Goal: Submit feedback/report problem

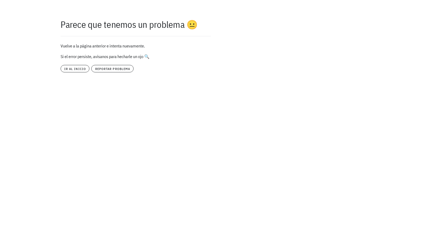
click at [78, 65] on div "Vuelve a la página anterior e intenta nuevamente. Si el error persiste, avísano…" at bounding box center [161, 57] width 209 height 37
click at [78, 66] on button "ir al inicio" at bounding box center [75, 68] width 29 height 7
click at [73, 70] on span "ir al inicio" at bounding box center [75, 69] width 22 height 4
click at [74, 68] on span "ir al inicio" at bounding box center [75, 69] width 22 height 4
click at [124, 69] on span "reportar problema" at bounding box center [112, 69] width 35 height 4
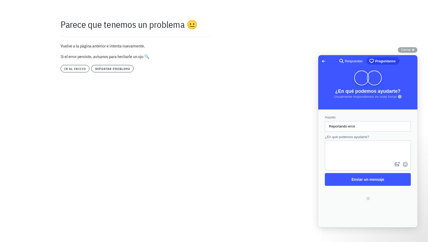
click at [359, 151] on textarea "¿En qué podemos ayudarte?" at bounding box center [367, 151] width 85 height 20
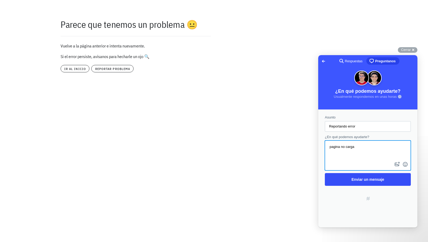
type textarea "pagina no carga"
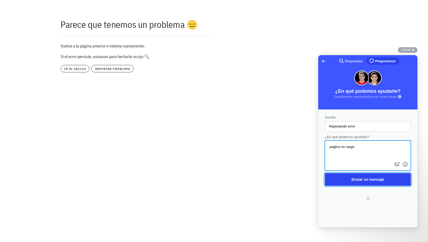
click at [385, 182] on span "Enviar un mensaje" at bounding box center [368, 179] width 74 height 12
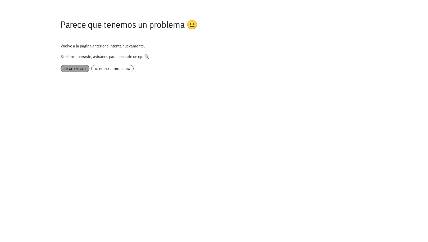
click at [76, 69] on span "ir al inicio" at bounding box center [75, 69] width 22 height 4
click at [70, 68] on span "ir al inicio" at bounding box center [75, 69] width 22 height 4
